Goal: Task Accomplishment & Management: Manage account settings

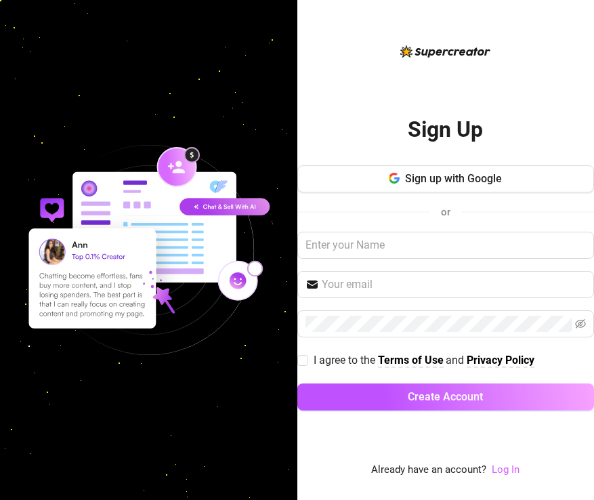
click at [509, 470] on link "Log In" at bounding box center [506, 470] width 28 height 12
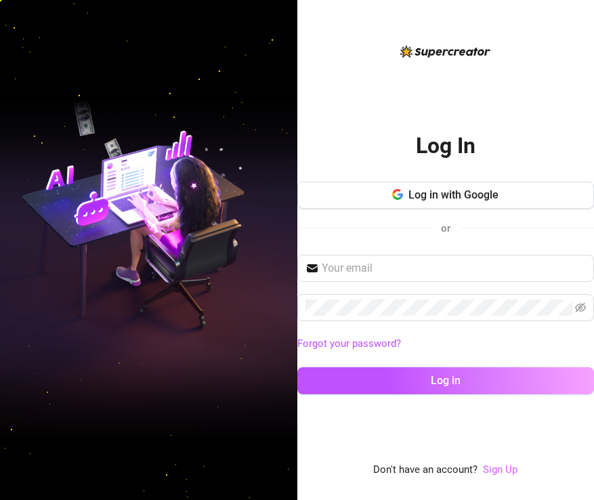
click at [502, 470] on link "Sign Up" at bounding box center [500, 470] width 35 height 12
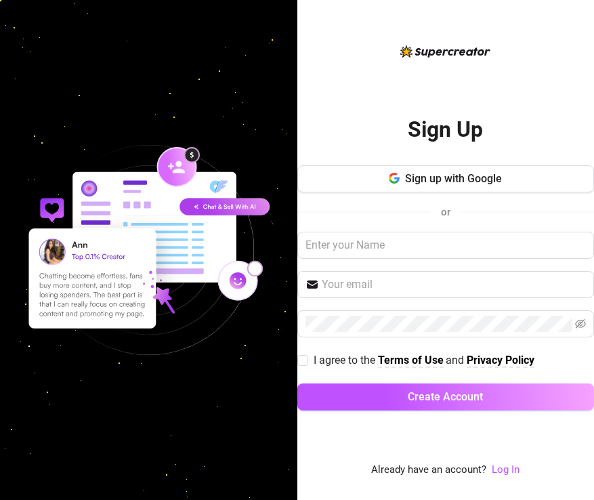
click at [502, 478] on div "Sign Up Sign up with Google or I agree to the Terms of Use and Privacy Policy C…" at bounding box center [445, 250] width 297 height 500
click at [504, 471] on link "Log In" at bounding box center [506, 470] width 28 height 12
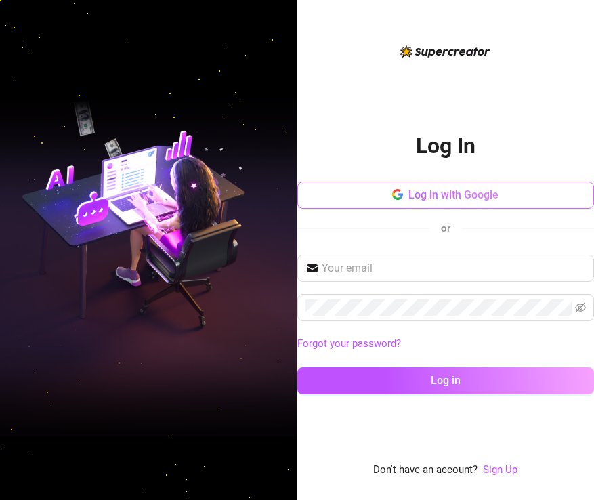
click at [465, 202] on button "Log in with Google" at bounding box center [445, 195] width 297 height 27
